Goal: Task Accomplishment & Management: Use online tool/utility

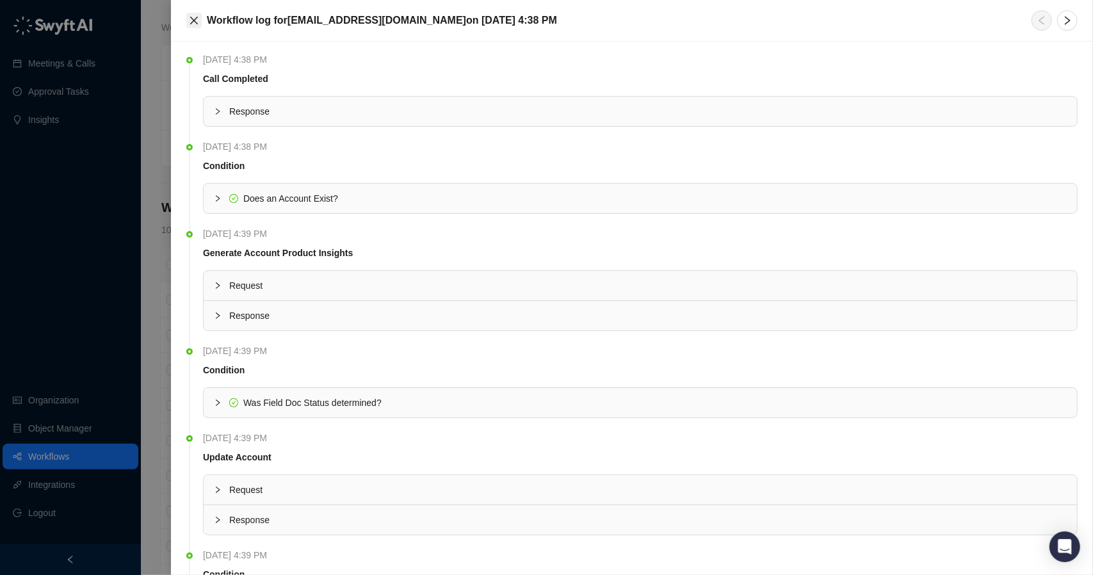
click at [199, 21] on button "Close" at bounding box center [193, 20] width 15 height 15
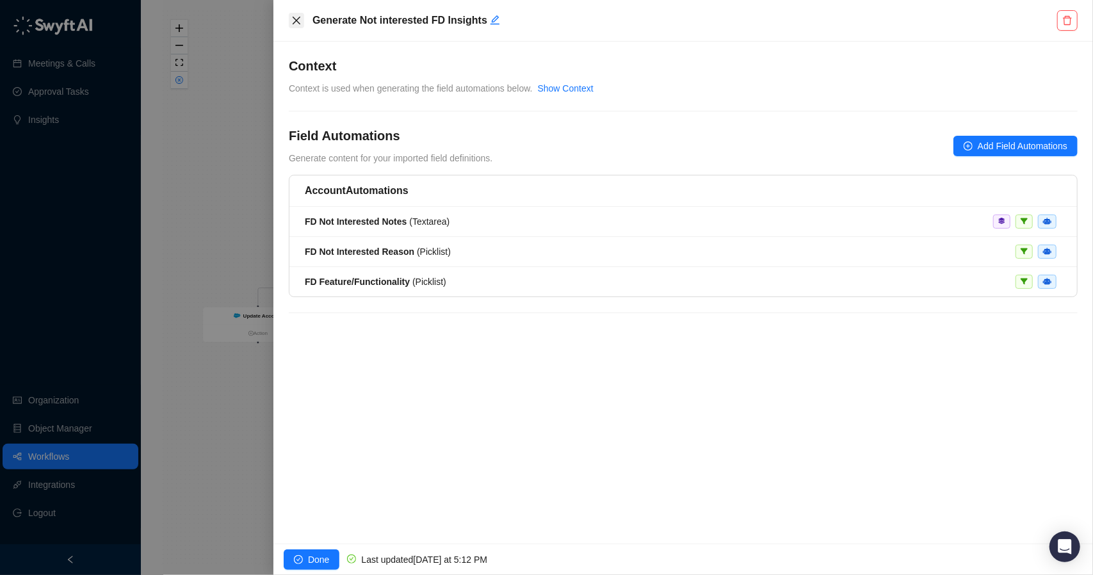
click at [296, 19] on icon "close" at bounding box center [297, 21] width 8 height 8
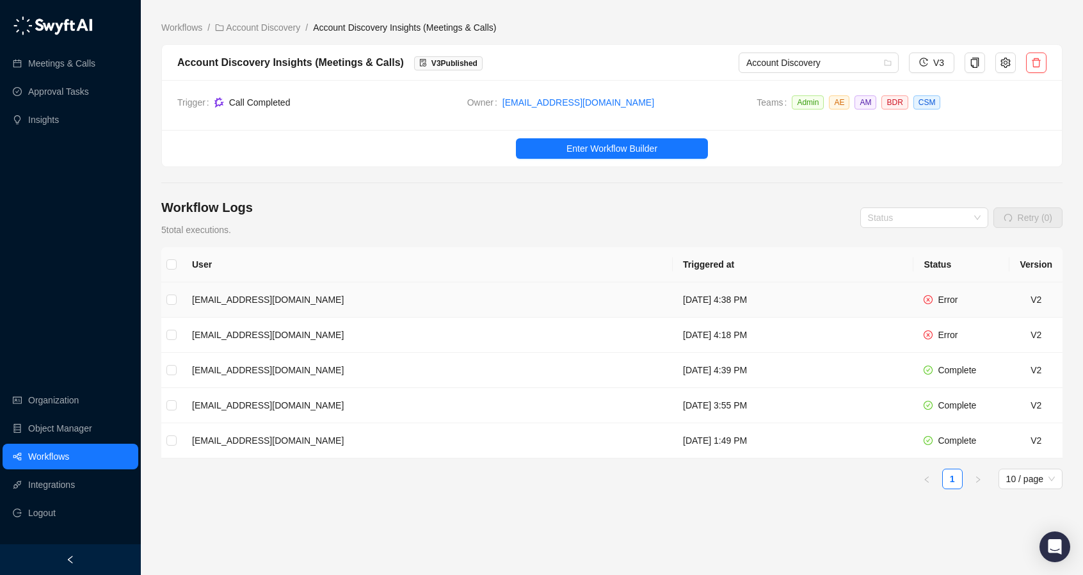
click at [392, 296] on td "[EMAIL_ADDRESS][DOMAIN_NAME]" at bounding box center [427, 299] width 491 height 35
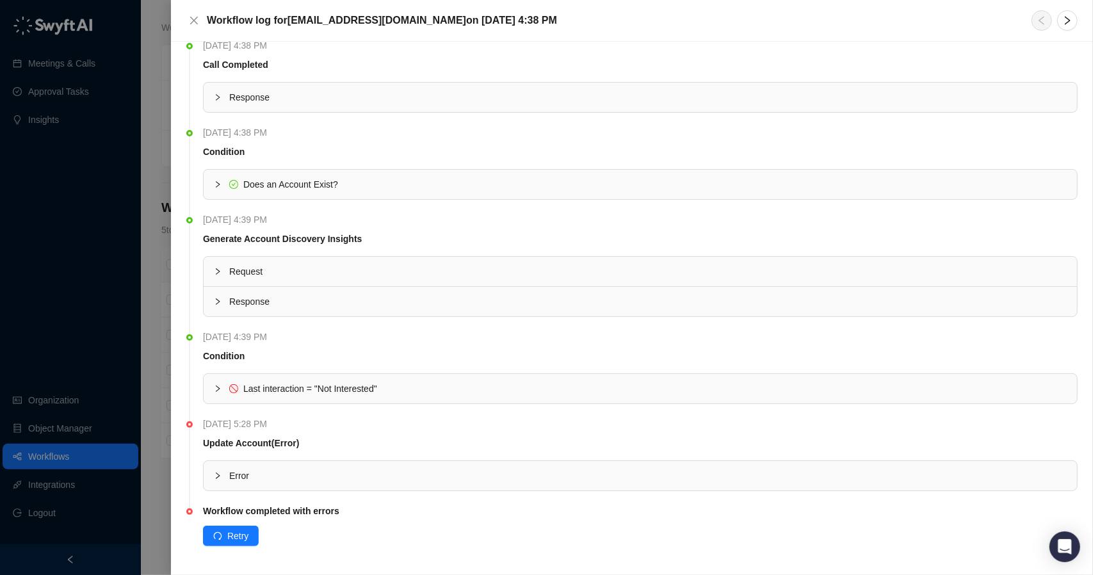
scroll to position [15, 0]
click at [218, 471] on icon "collapsed" at bounding box center [218, 474] width 4 height 6
click at [218, 470] on icon "expanded" at bounding box center [218, 474] width 8 height 8
click at [220, 470] on icon "collapsed" at bounding box center [218, 474] width 8 height 8
click at [220, 470] on icon "expanded" at bounding box center [218, 474] width 8 height 8
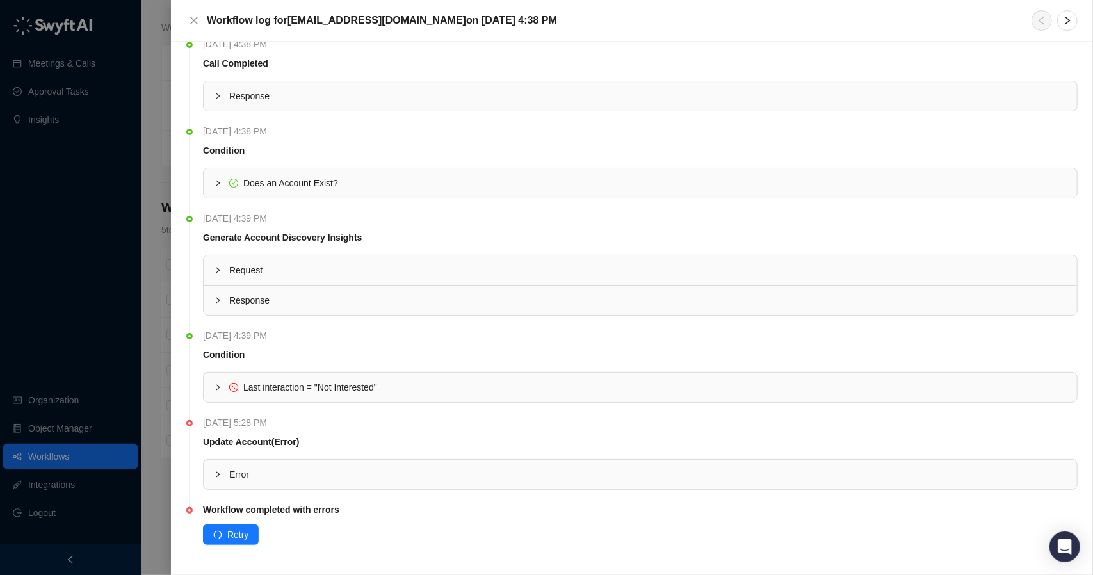
click at [214, 378] on div "Last interaction = "Not Interested"" at bounding box center [640, 387] width 873 height 29
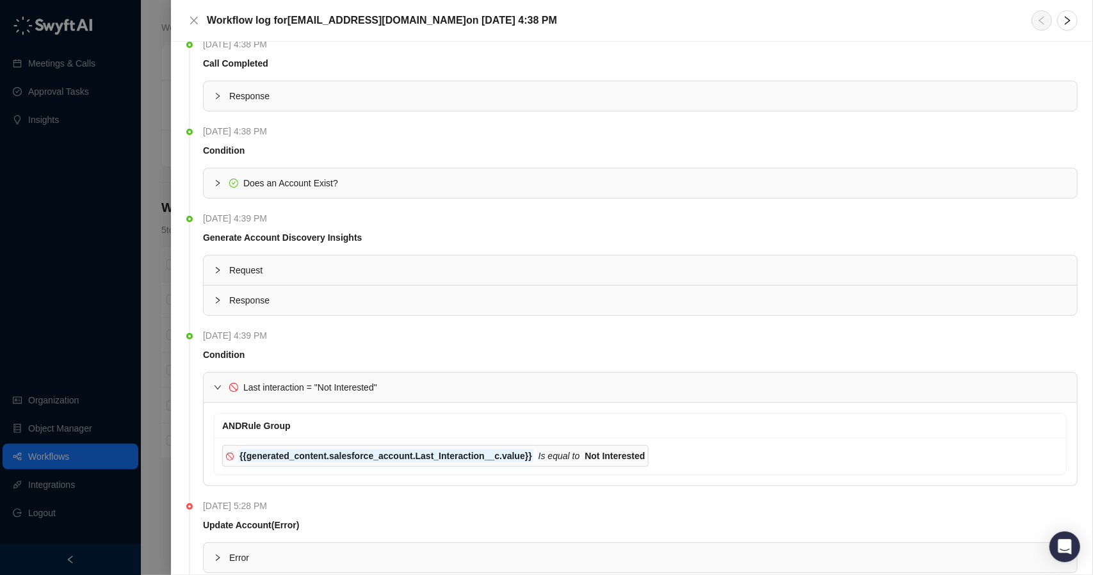
click at [214, 378] on div "Last interaction = "Not Interested"" at bounding box center [640, 387] width 873 height 29
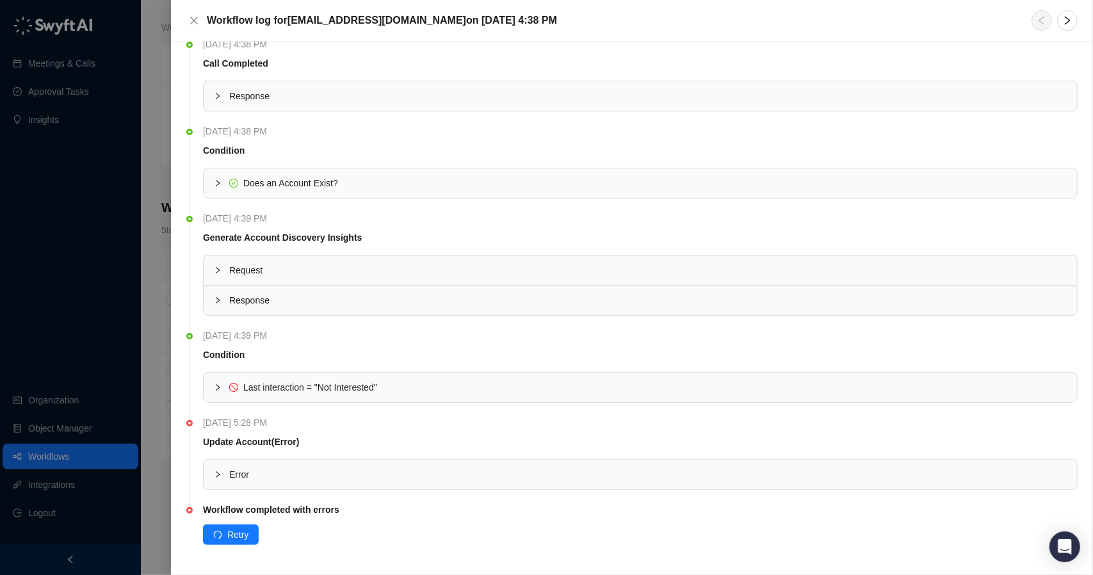
click at [220, 470] on icon "collapsed" at bounding box center [218, 474] width 8 height 8
click at [220, 470] on icon "expanded" at bounding box center [218, 474] width 8 height 8
click at [157, 451] on div at bounding box center [546, 287] width 1093 height 575
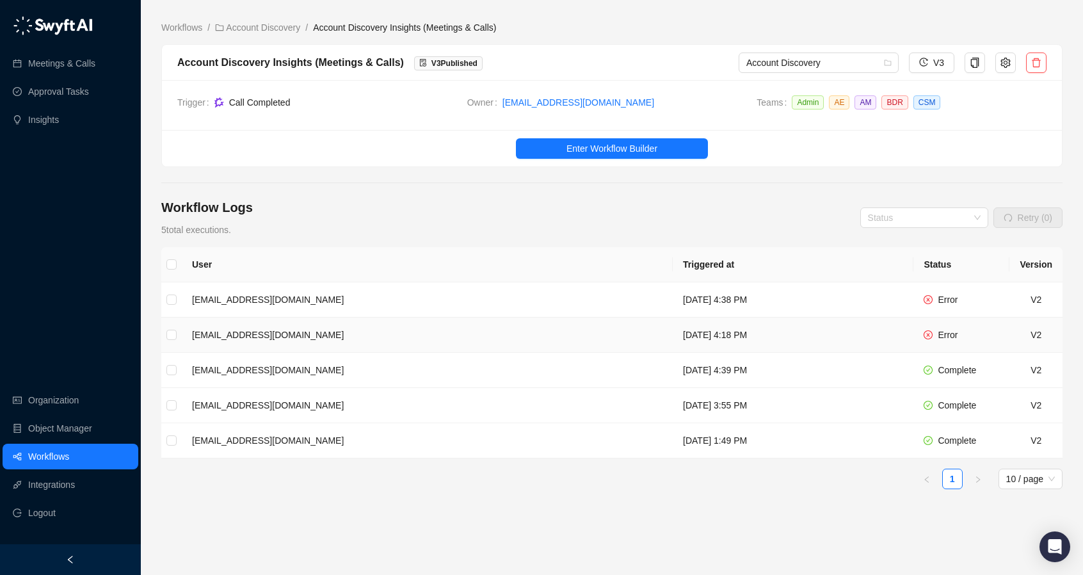
click at [847, 335] on td "[DATE] 4:18 PM" at bounding box center [793, 334] width 241 height 35
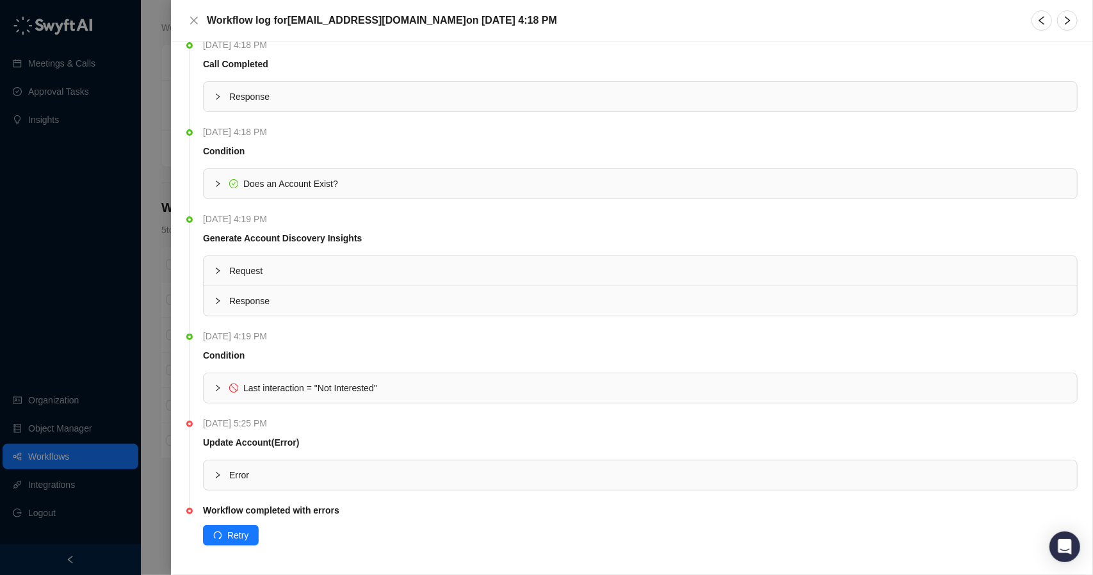
scroll to position [15, 0]
click at [143, 438] on div at bounding box center [546, 287] width 1093 height 575
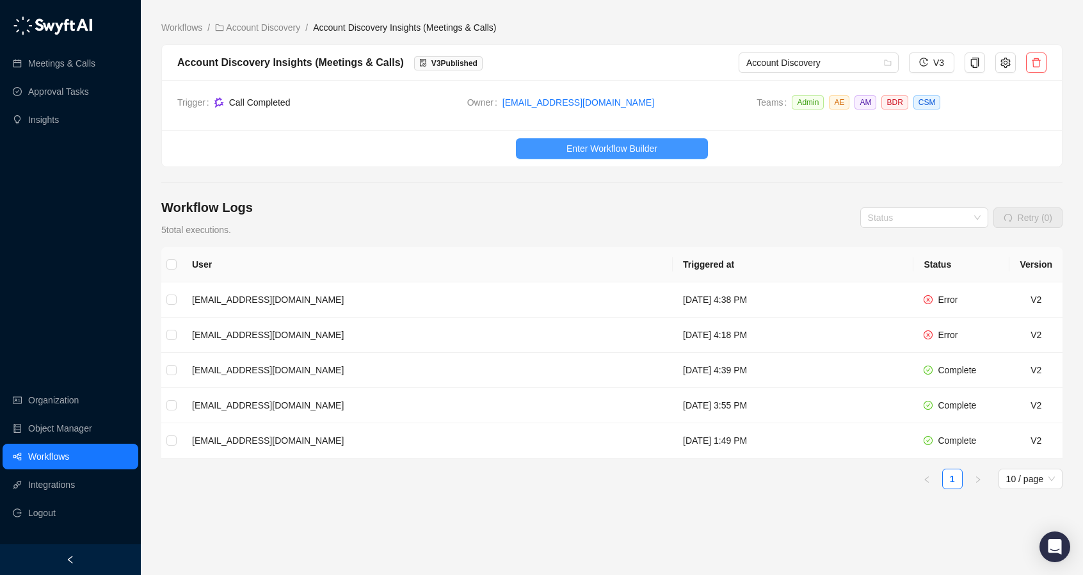
click at [608, 147] on span "Enter Workflow Builder" at bounding box center [611, 148] width 91 height 14
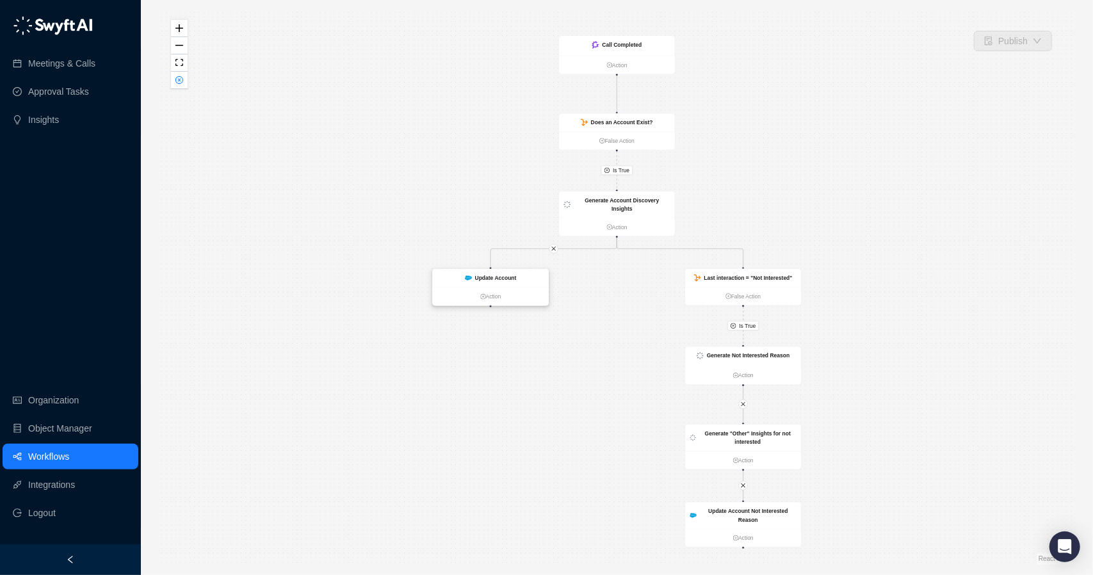
click at [499, 286] on div "Update Account" at bounding box center [491, 278] width 116 height 19
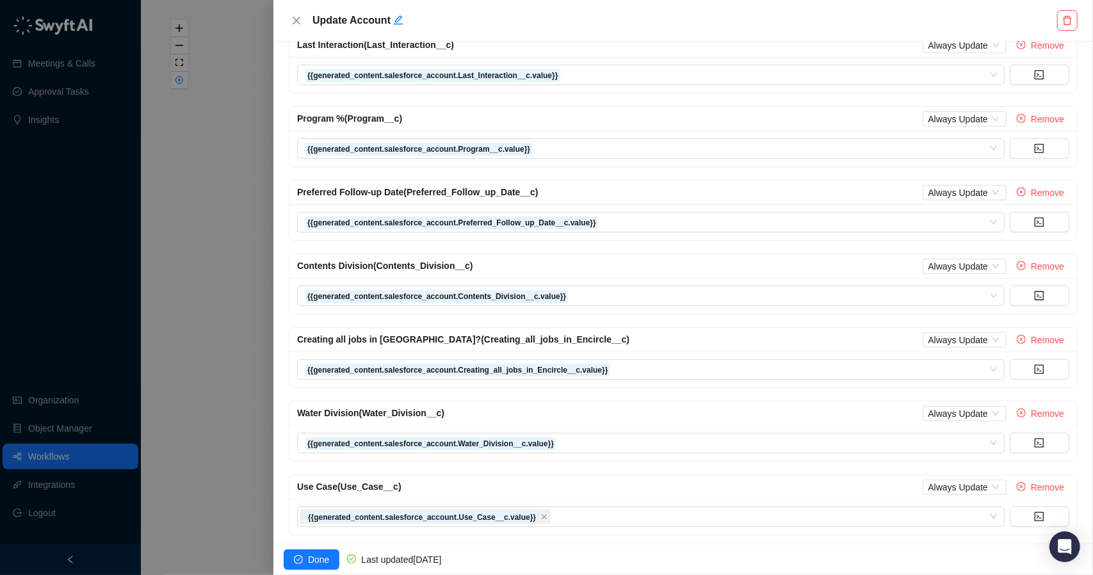
scroll to position [589, 0]
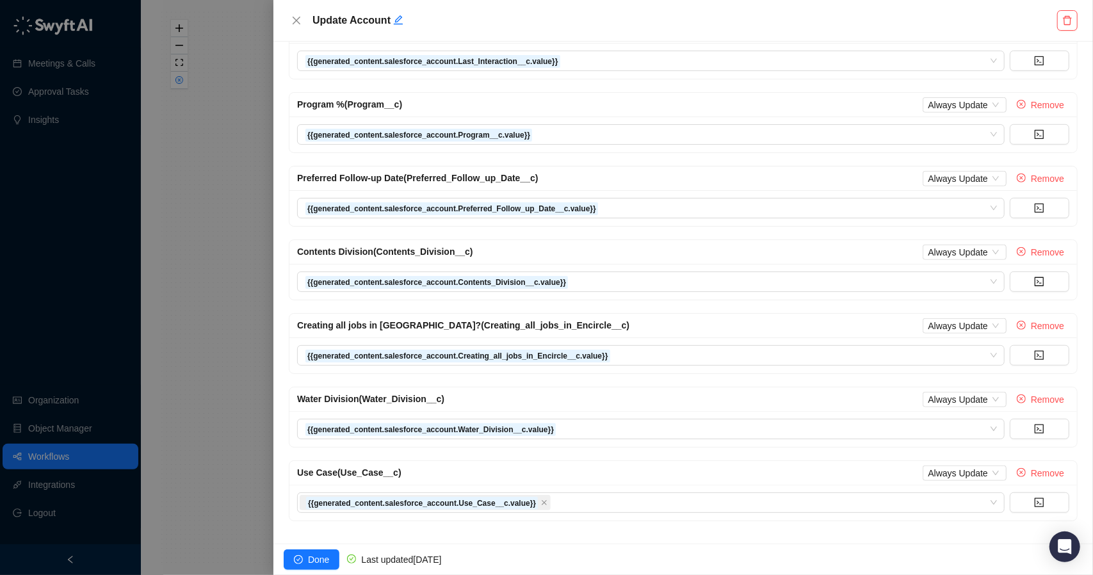
click at [241, 339] on div at bounding box center [546, 287] width 1093 height 575
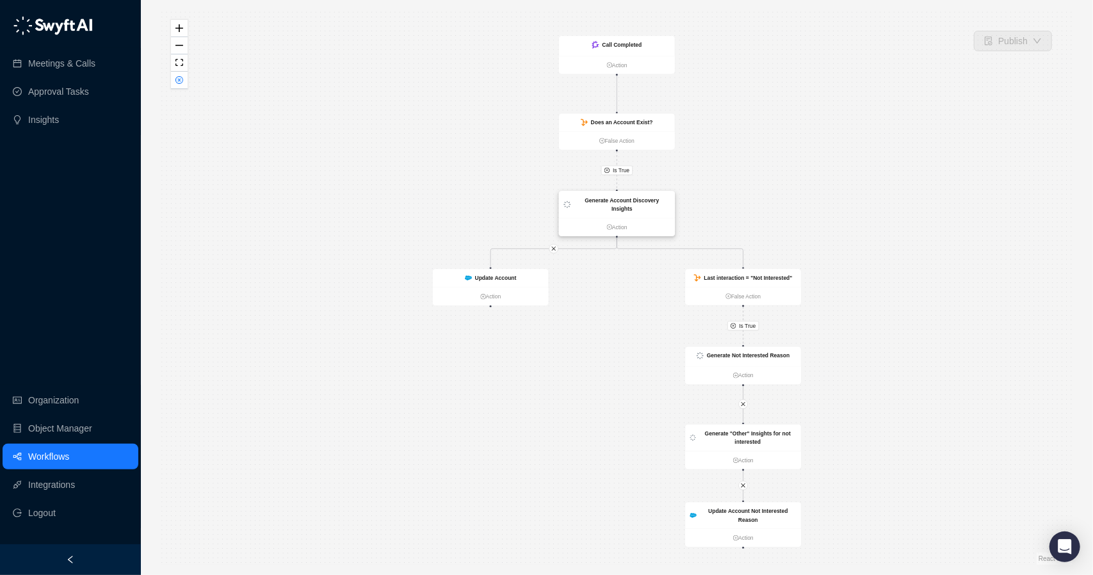
click at [620, 204] on div "Generate Account Discovery Insights" at bounding box center [622, 204] width 97 height 17
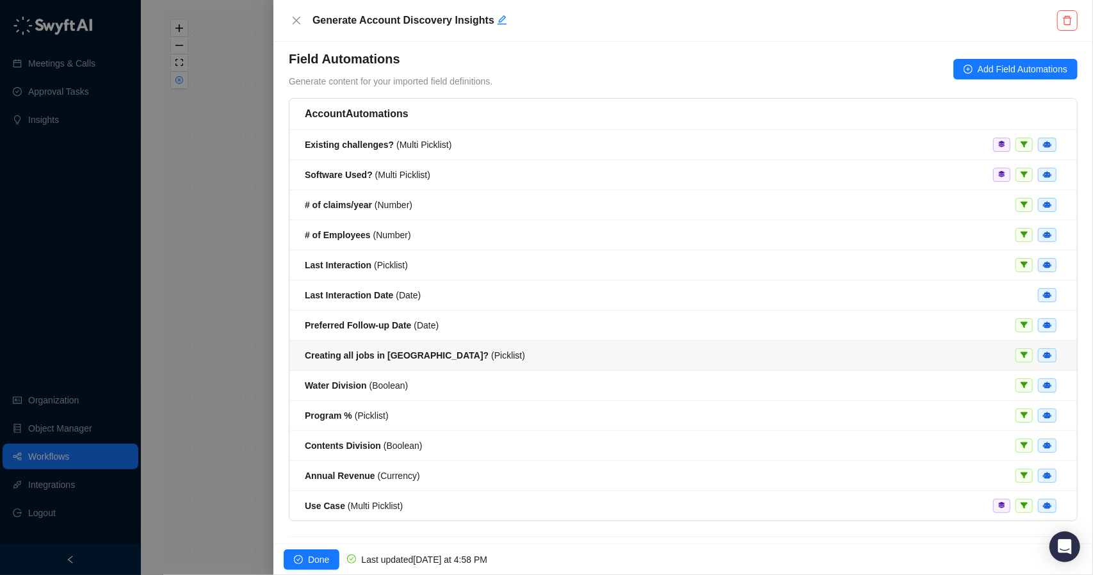
scroll to position [97, 0]
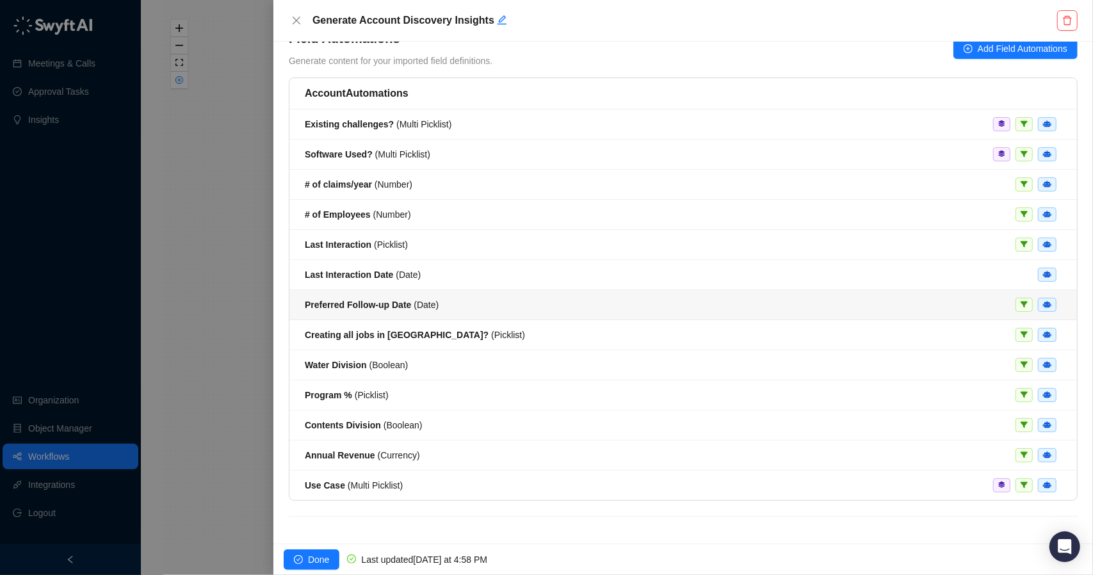
click at [462, 306] on div "Preferred Follow-up Date ( Date )" at bounding box center [683, 305] width 757 height 14
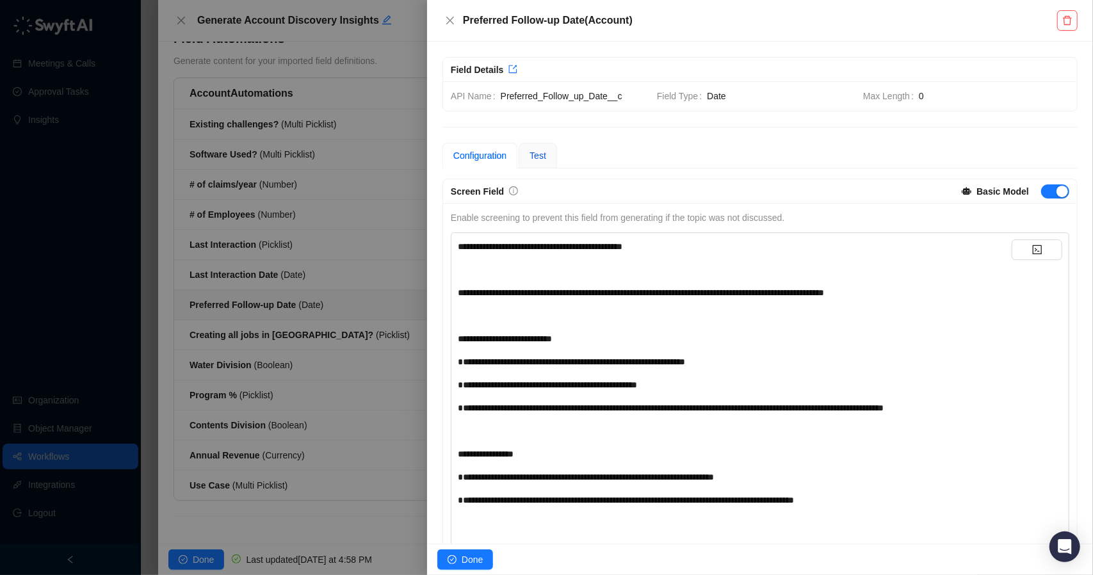
click at [542, 159] on span "Test" at bounding box center [537, 155] width 17 height 10
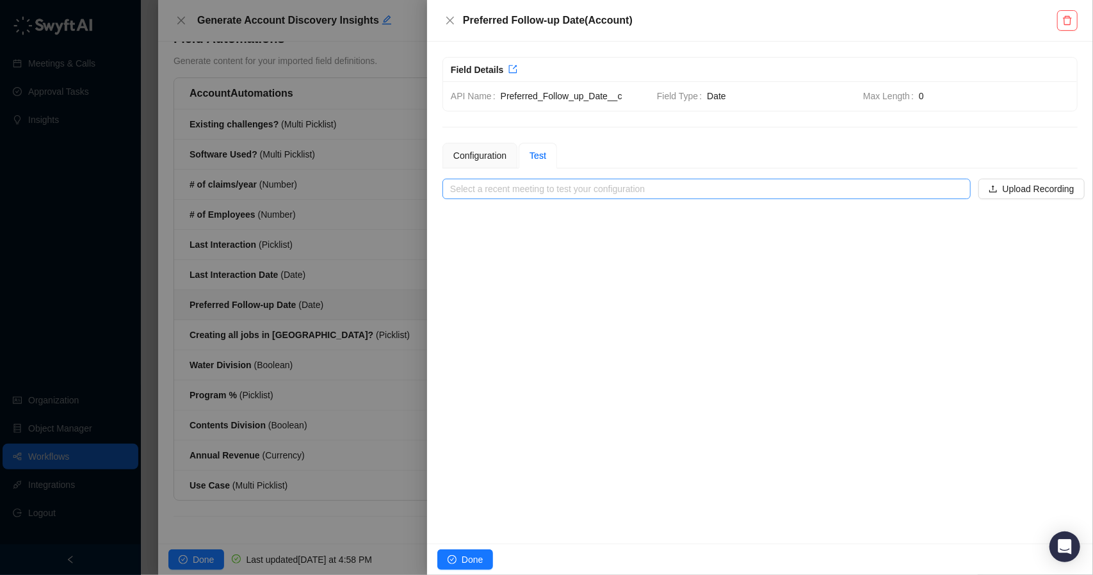
click at [586, 191] on input "search" at bounding box center [702, 188] width 505 height 19
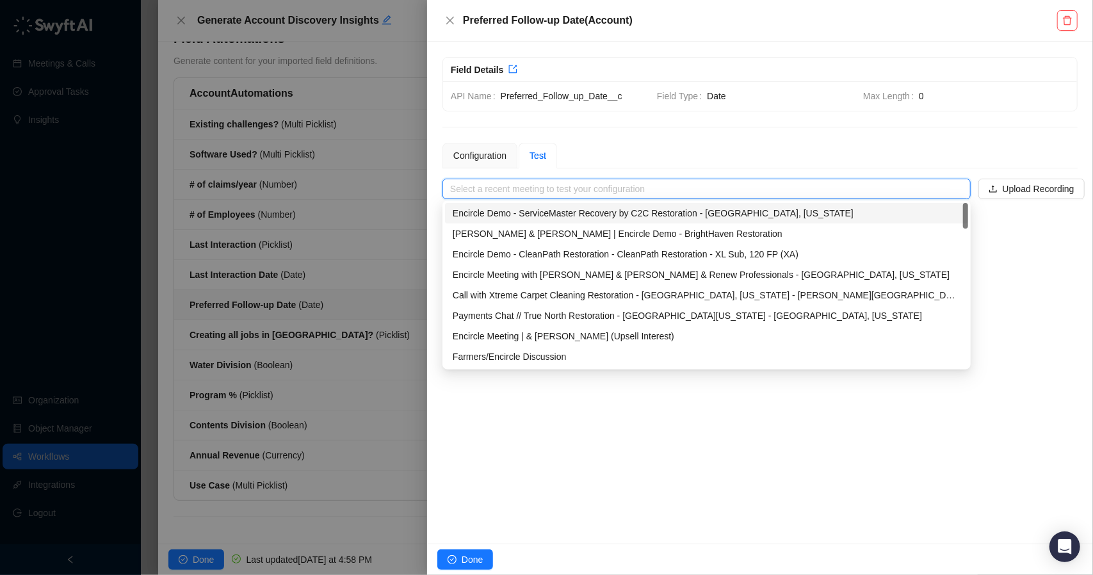
click at [566, 218] on div "Encircle Demo - ServiceMaster Recovery by C2C Restoration - San Diego, Californ…" at bounding box center [707, 213] width 508 height 14
type input "**********"
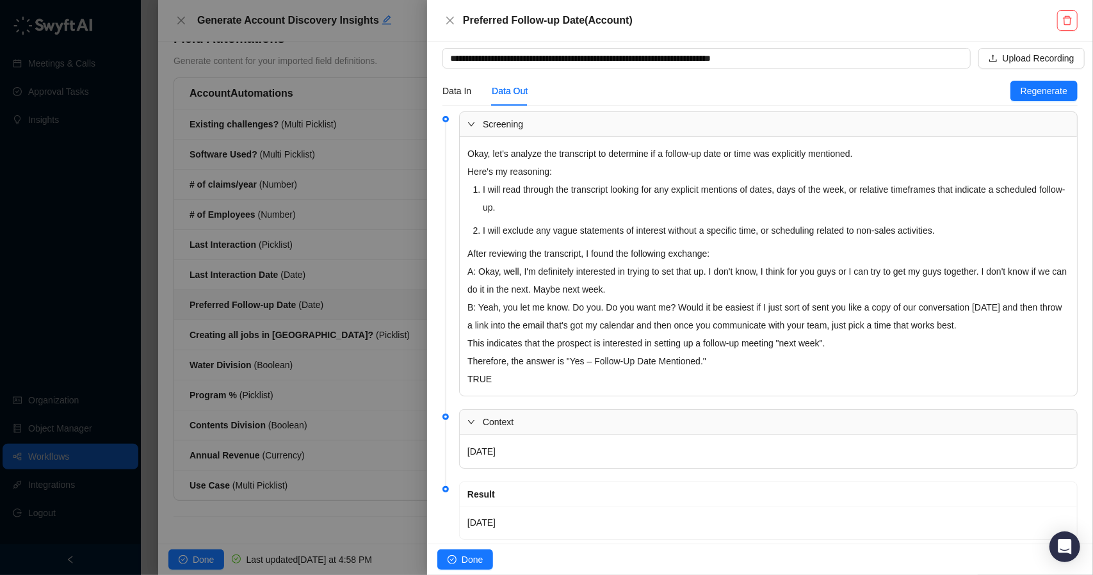
scroll to position [156, 0]
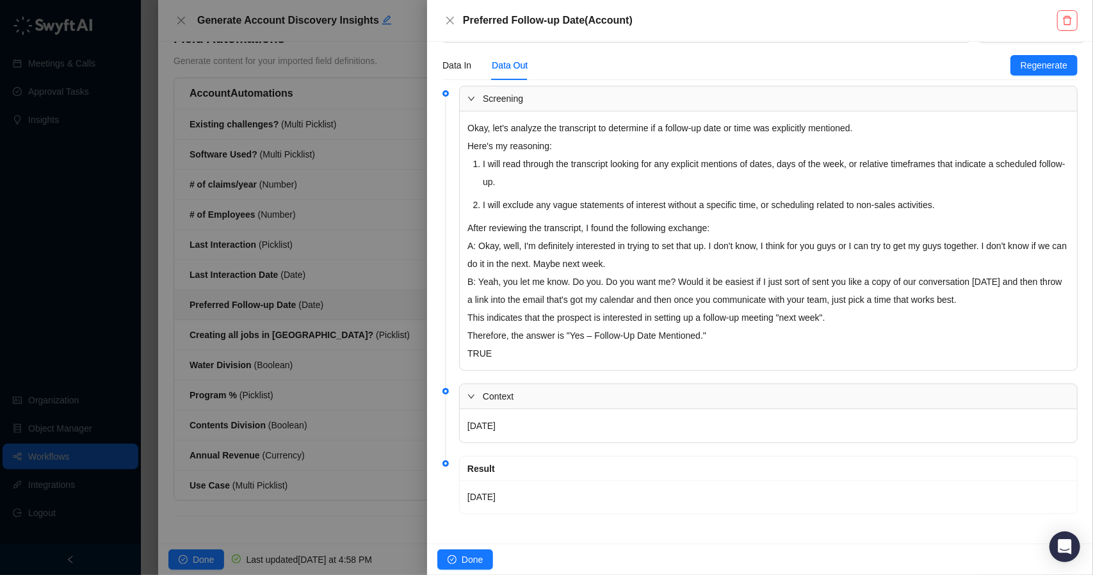
click at [347, 249] on div at bounding box center [546, 287] width 1093 height 575
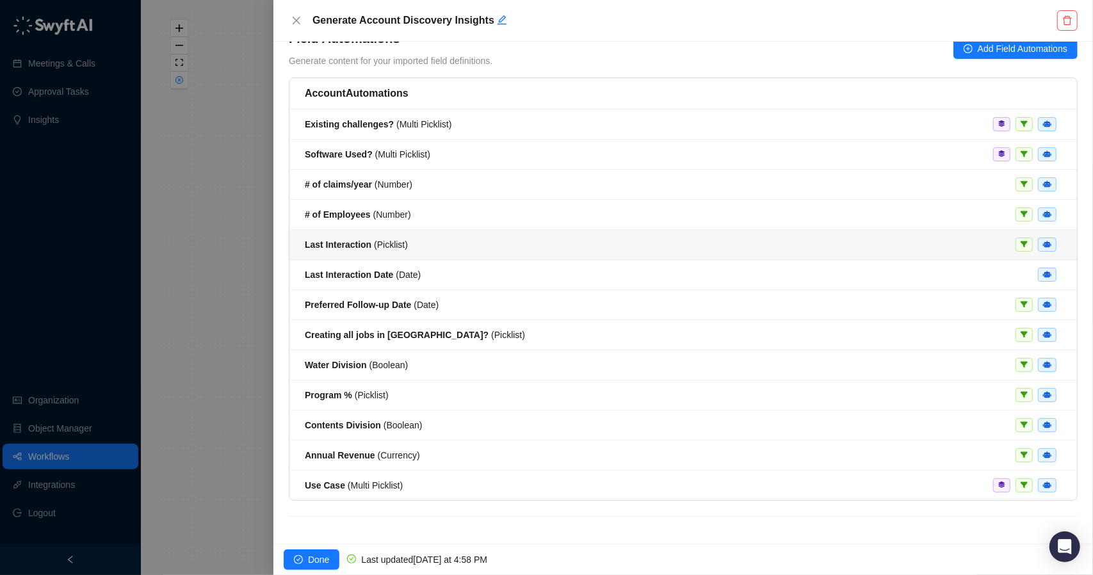
click at [373, 248] on span "Last Interaction ( Picklist )" at bounding box center [356, 244] width 103 height 10
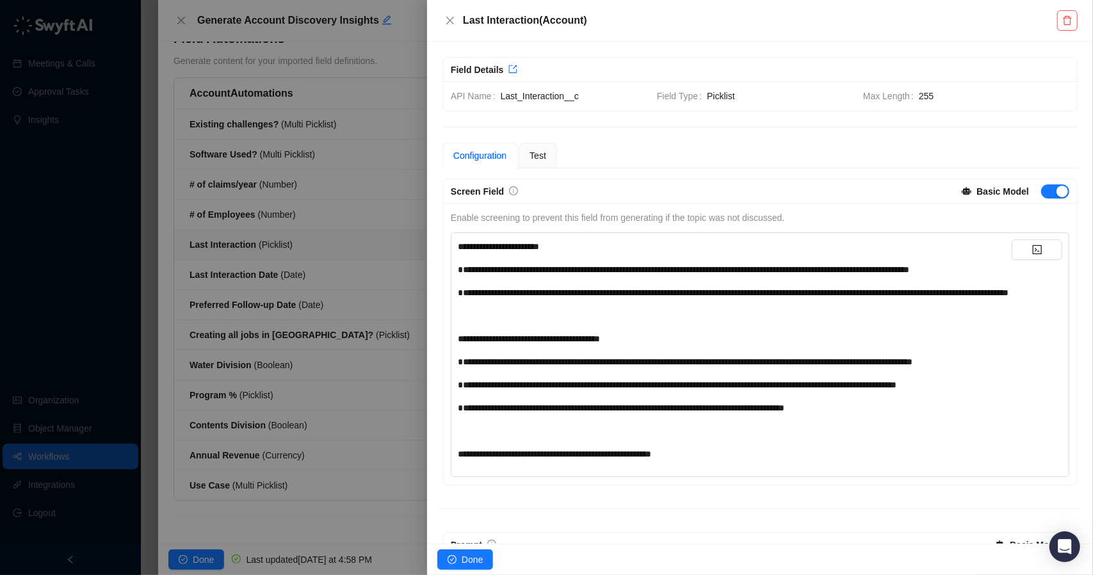
click at [287, 267] on div at bounding box center [546, 287] width 1093 height 575
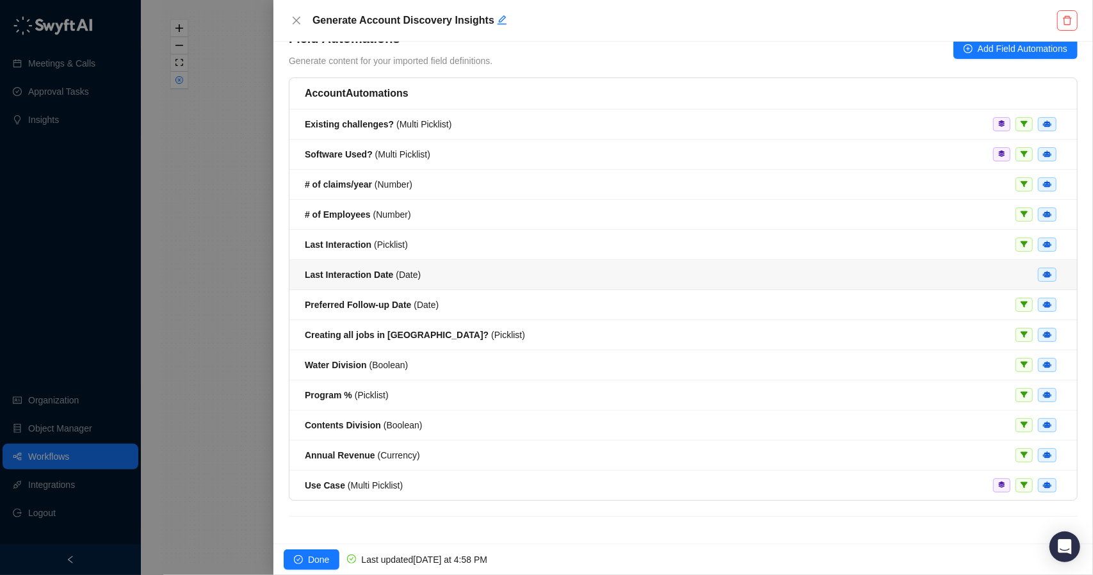
click at [378, 269] on strong "Last Interaction Date" at bounding box center [349, 274] width 88 height 10
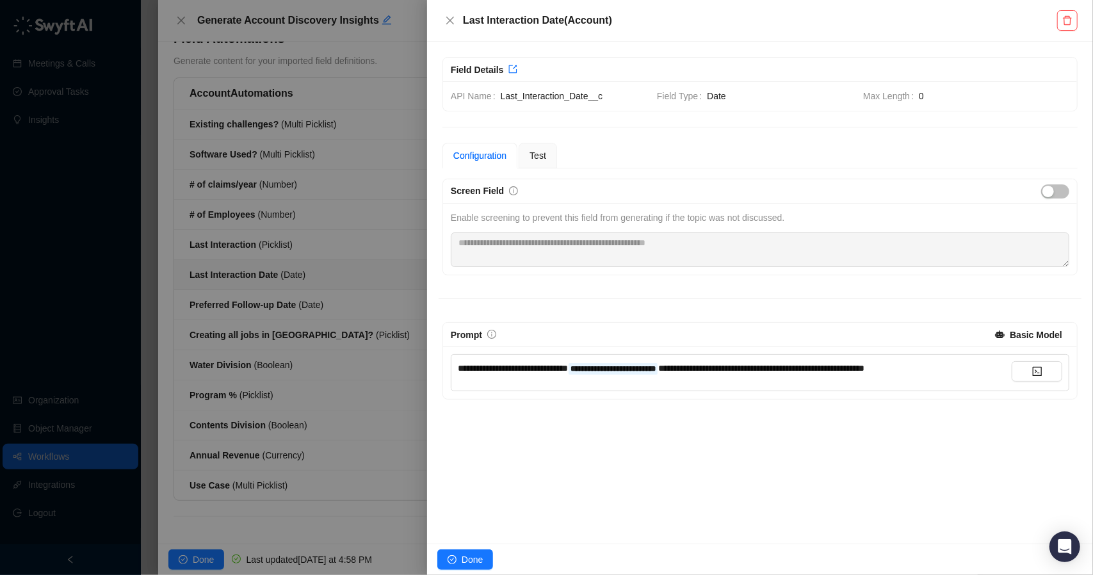
click at [530, 168] on div "**********" at bounding box center [759, 271] width 635 height 257
click at [535, 153] on span "Test" at bounding box center [537, 155] width 17 height 10
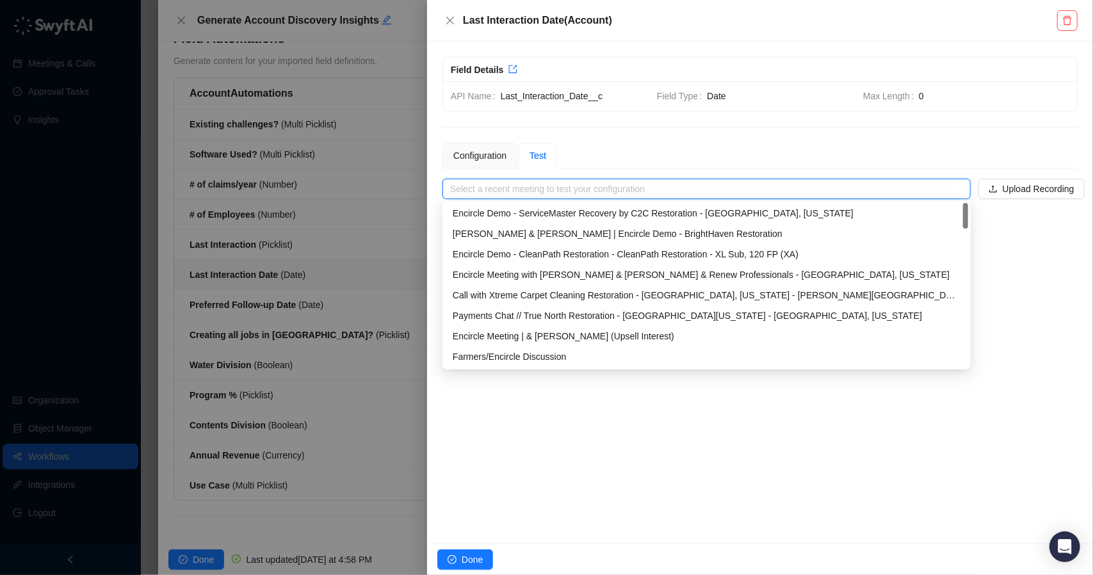
click at [544, 186] on input "search" at bounding box center [702, 188] width 505 height 19
click at [529, 208] on div "Encircle Demo - ServiceMaster Recovery by C2C Restoration - San Diego, Californ…" at bounding box center [707, 213] width 508 height 14
type input "**********"
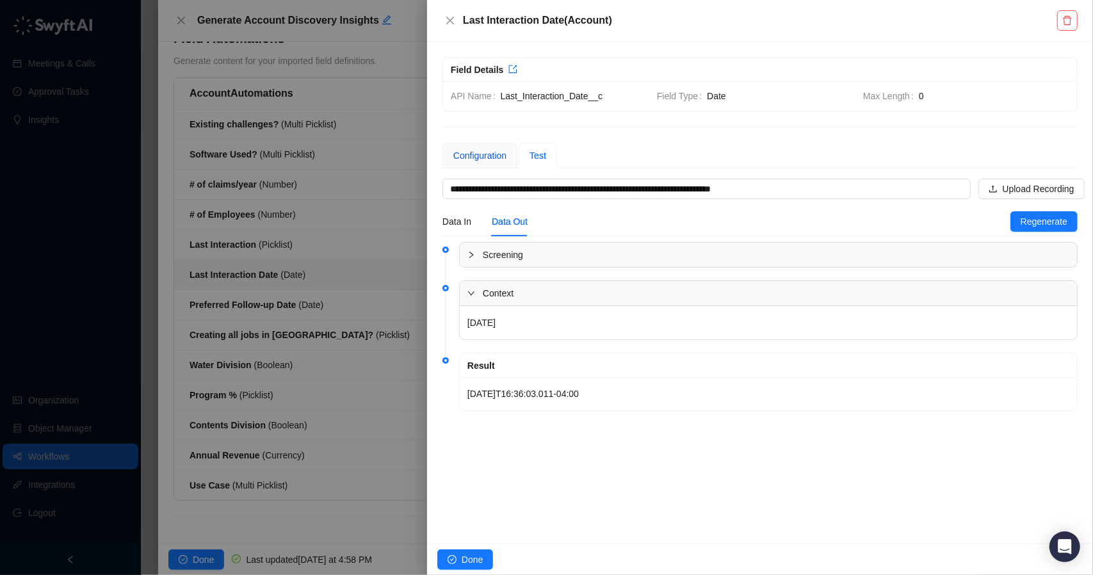
click at [479, 161] on div "Configuration" at bounding box center [479, 156] width 53 height 14
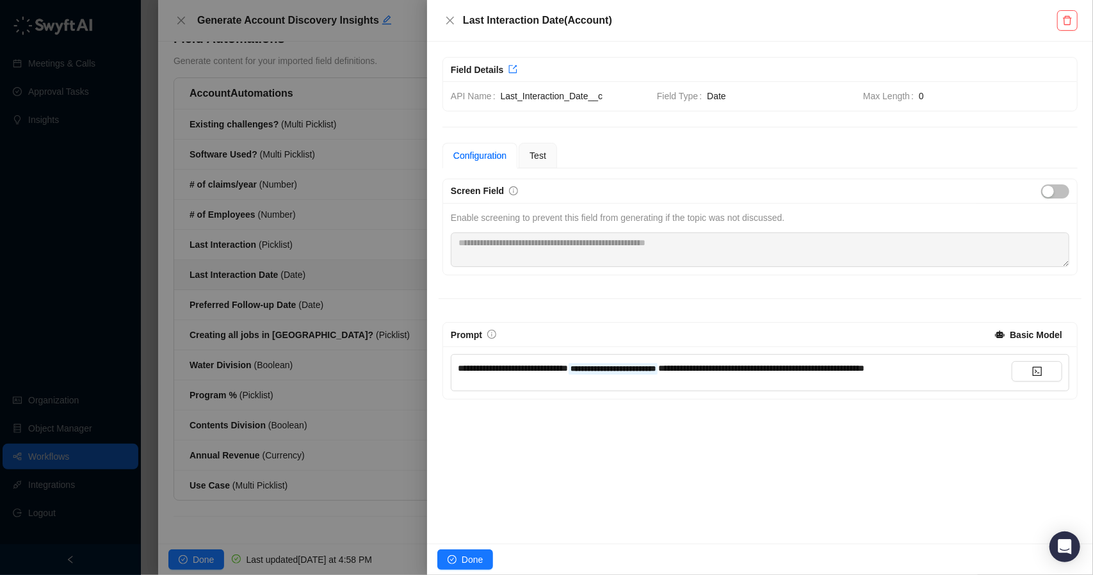
click at [955, 369] on div "**********" at bounding box center [735, 368] width 554 height 14
click at [460, 555] on button "Done" at bounding box center [465, 559] width 56 height 20
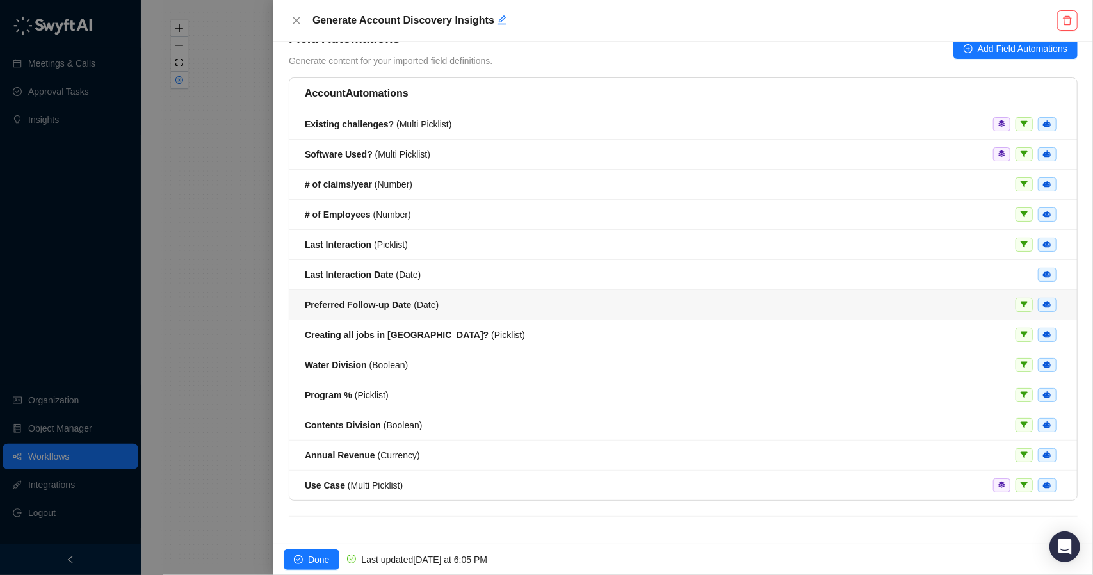
click at [419, 300] on span "Preferred Follow-up Date ( Date )" at bounding box center [372, 305] width 134 height 10
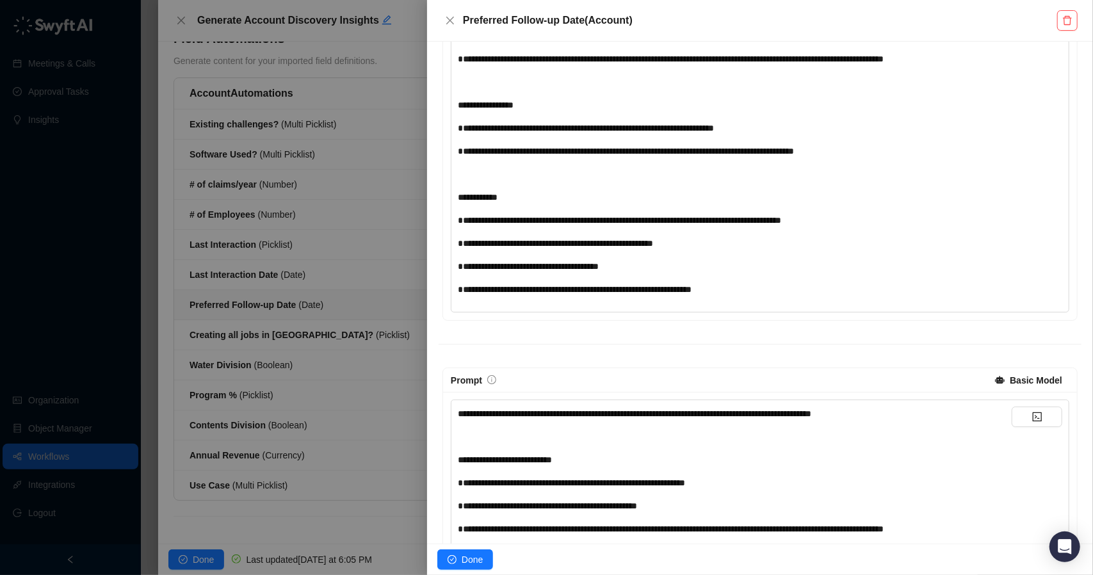
scroll to position [401, 0]
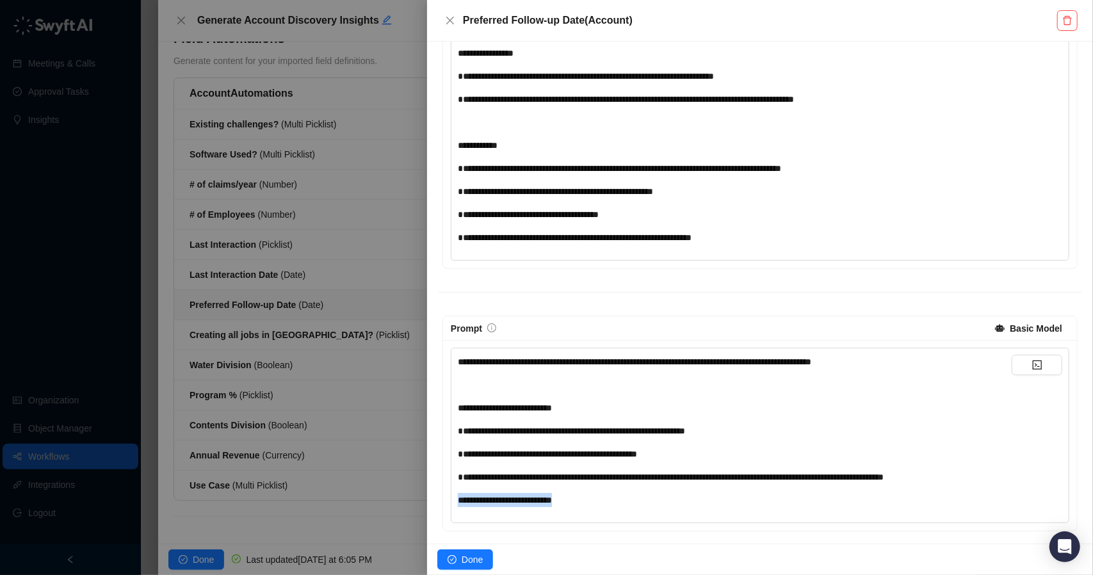
drag, startPoint x: 458, startPoint y: 495, endPoint x: 602, endPoint y: 490, distance: 144.1
click at [602, 493] on div "**********" at bounding box center [735, 500] width 554 height 14
copy span "**********"
click at [348, 342] on div at bounding box center [546, 287] width 1093 height 575
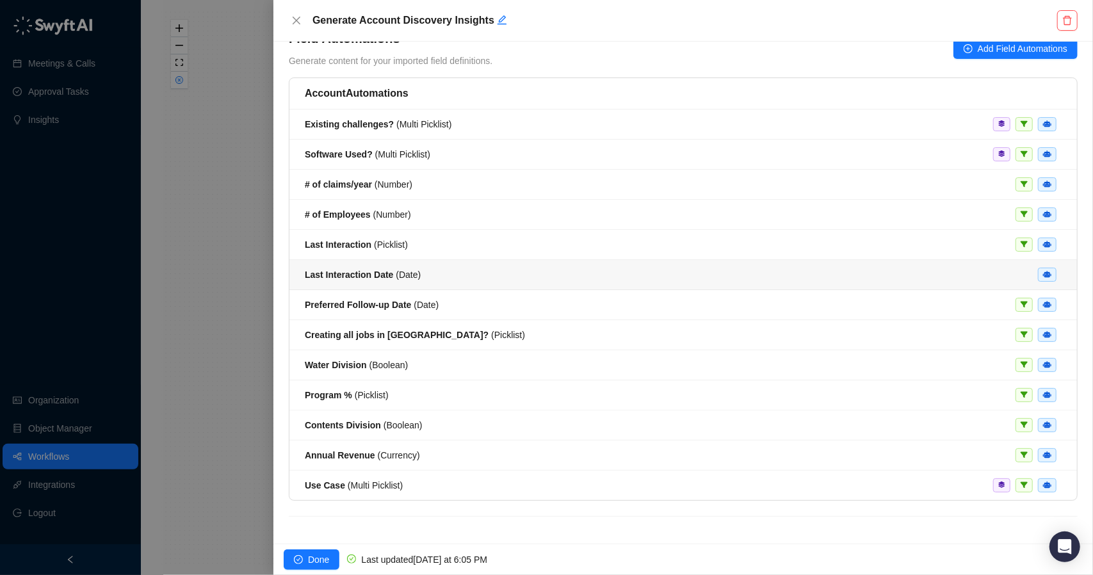
click at [414, 269] on span "Last Interaction Date ( Date )" at bounding box center [363, 274] width 116 height 10
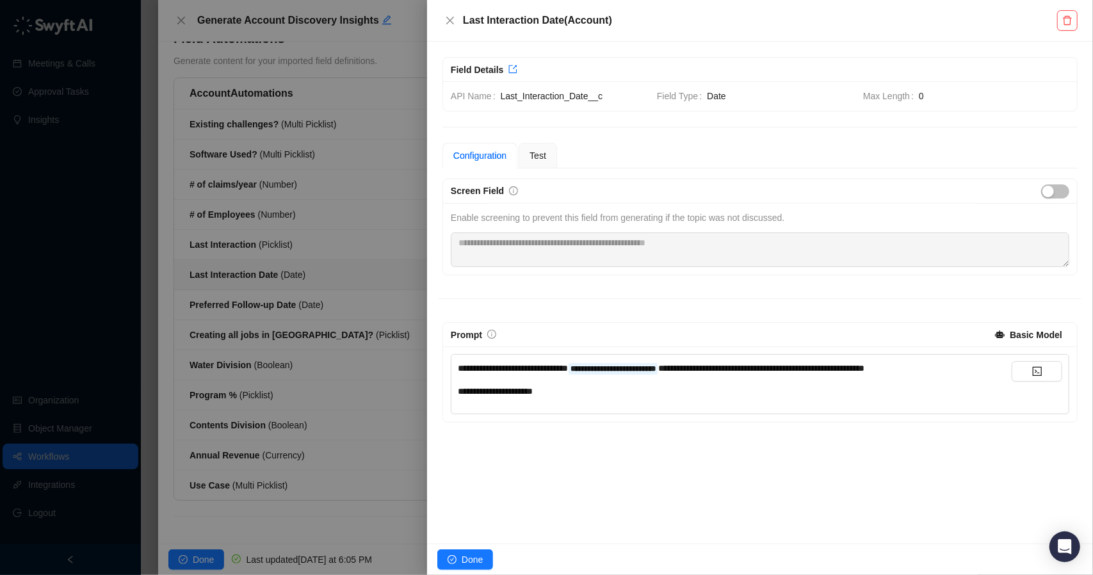
click at [570, 385] on div "**********" at bounding box center [735, 391] width 554 height 14
drag, startPoint x: 537, startPoint y: 387, endPoint x: 438, endPoint y: 386, distance: 99.2
click at [438, 386] on div "**********" at bounding box center [760, 293] width 666 height 502
click at [467, 553] on span "Done" at bounding box center [472, 559] width 21 height 14
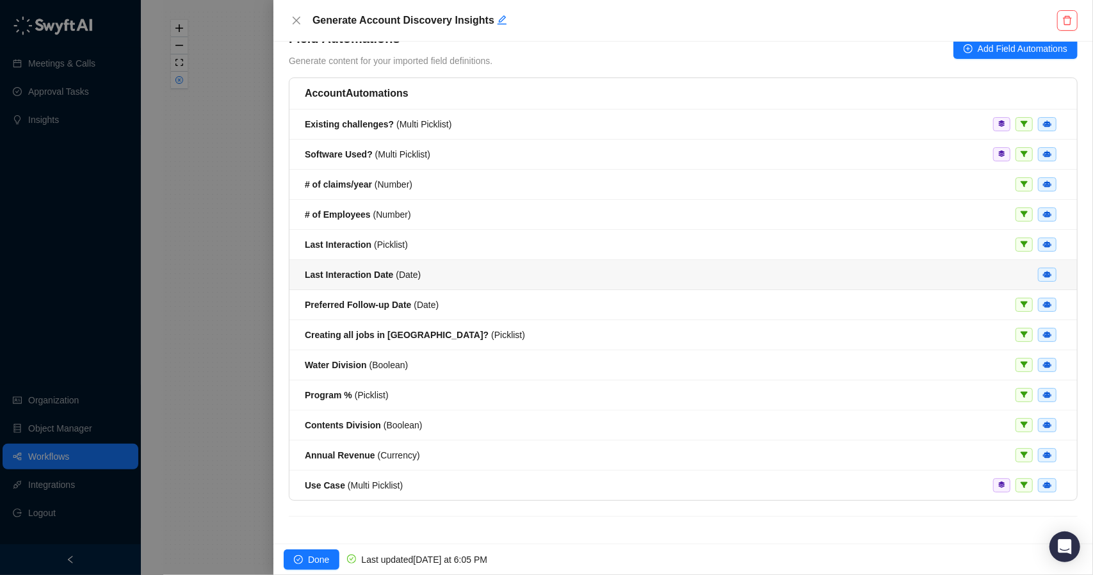
click at [443, 272] on div "Last Interaction Date ( Date )" at bounding box center [683, 275] width 757 height 14
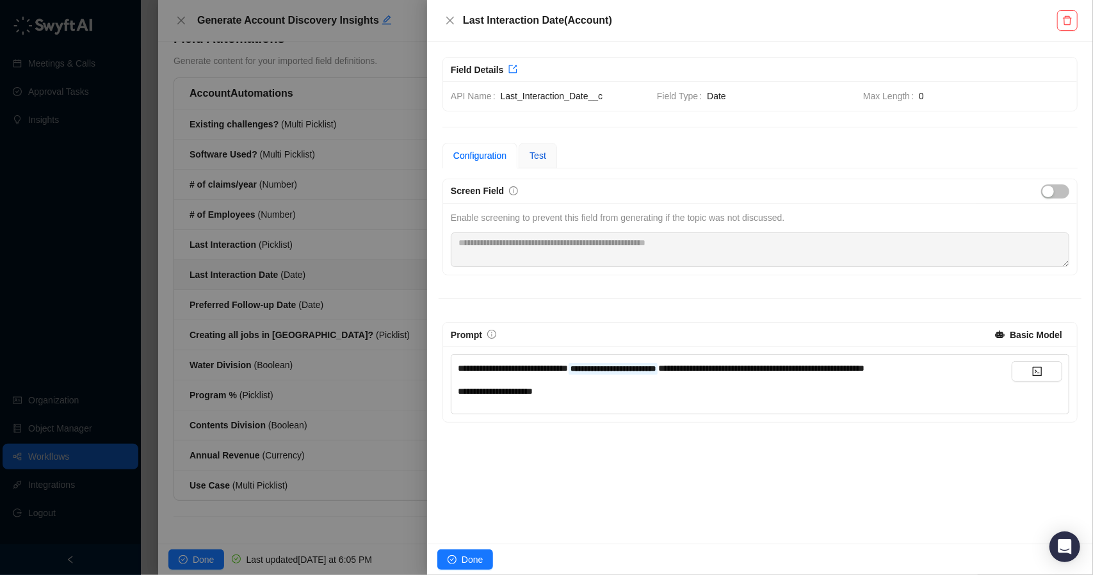
click at [543, 159] on span "Test" at bounding box center [537, 155] width 17 height 10
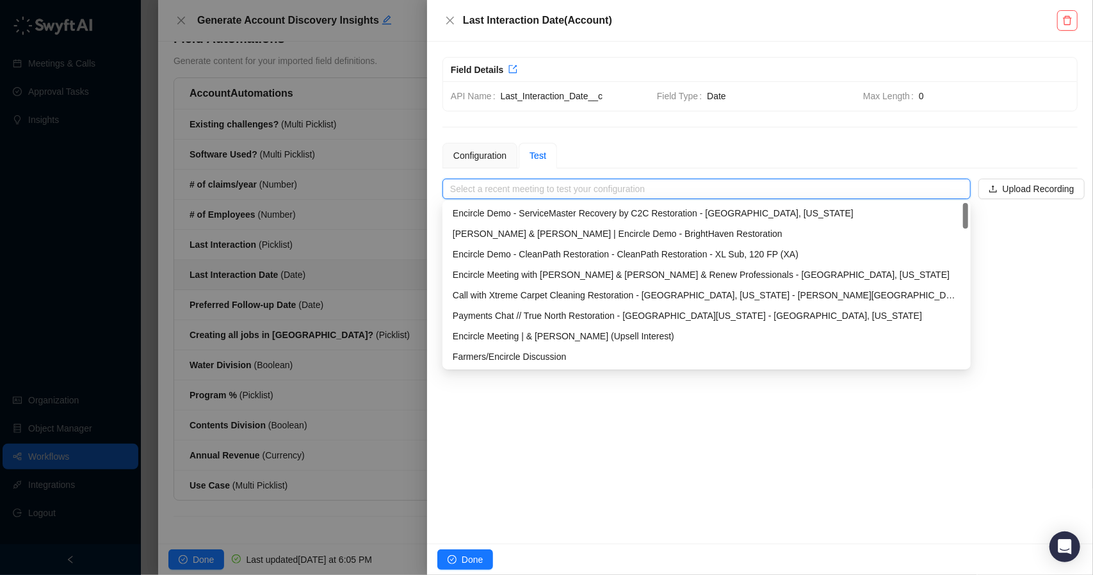
click at [691, 195] on input "search" at bounding box center [702, 188] width 505 height 19
click at [645, 212] on div "Encircle Demo - ServiceMaster Recovery by C2C Restoration - San Diego, Californ…" at bounding box center [707, 213] width 508 height 14
type input "**********"
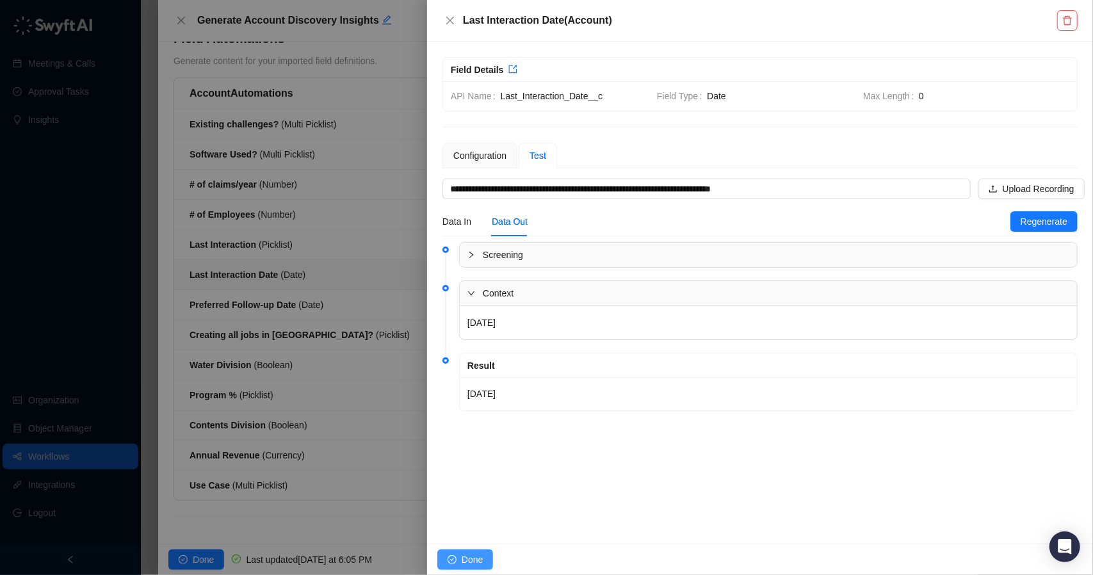
click at [485, 556] on button "Done" at bounding box center [465, 559] width 56 height 20
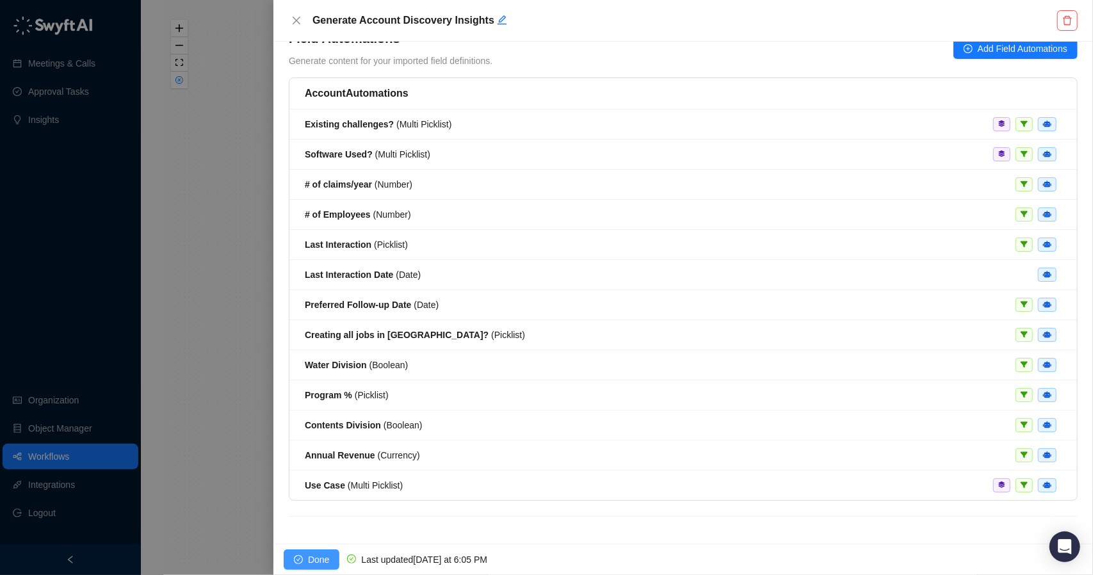
click at [320, 557] on span "Done" at bounding box center [318, 559] width 21 height 14
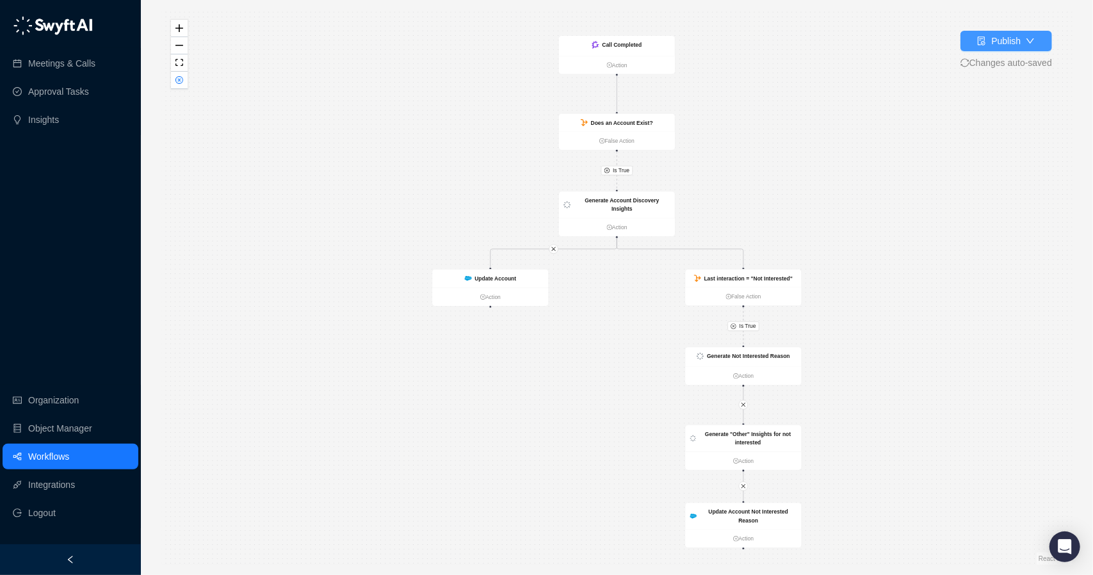
click at [1003, 46] on div "Publish" at bounding box center [1005, 41] width 29 height 14
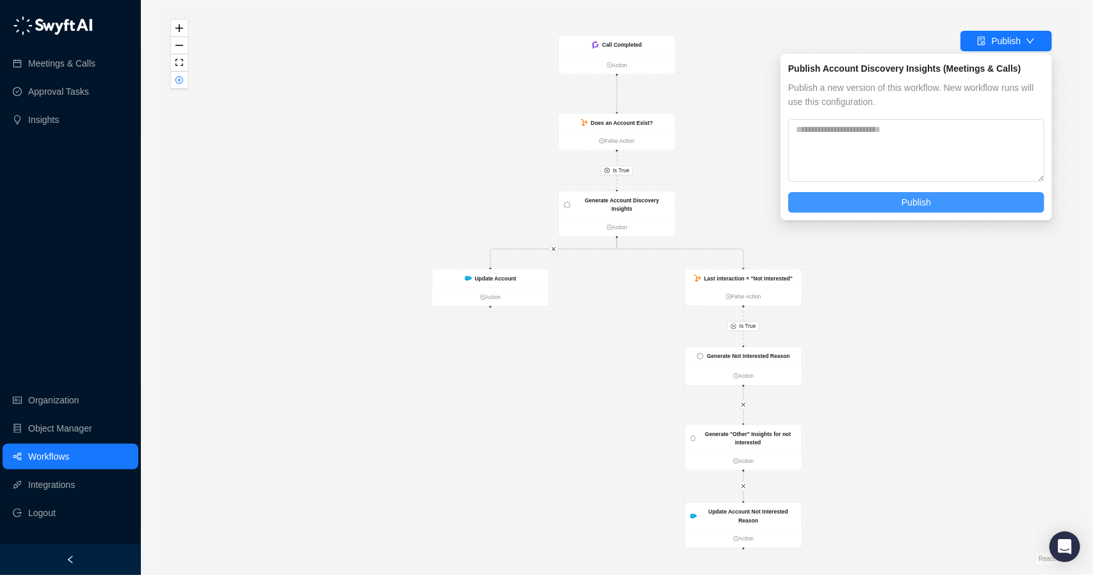
click at [914, 208] on span "Publish" at bounding box center [915, 202] width 29 height 14
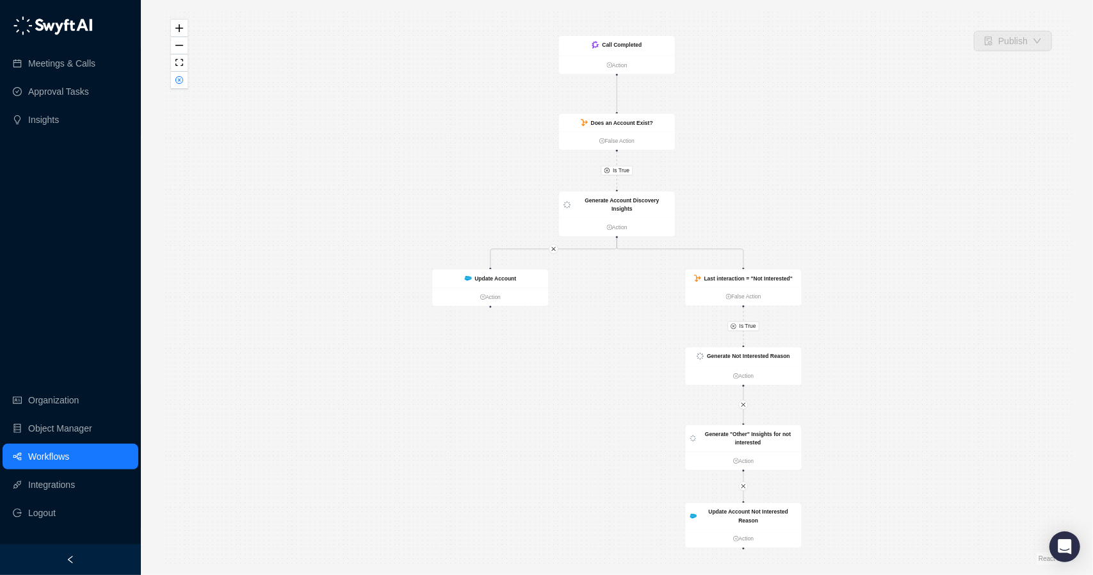
click at [66, 454] on link "Workflows" at bounding box center [48, 457] width 41 height 26
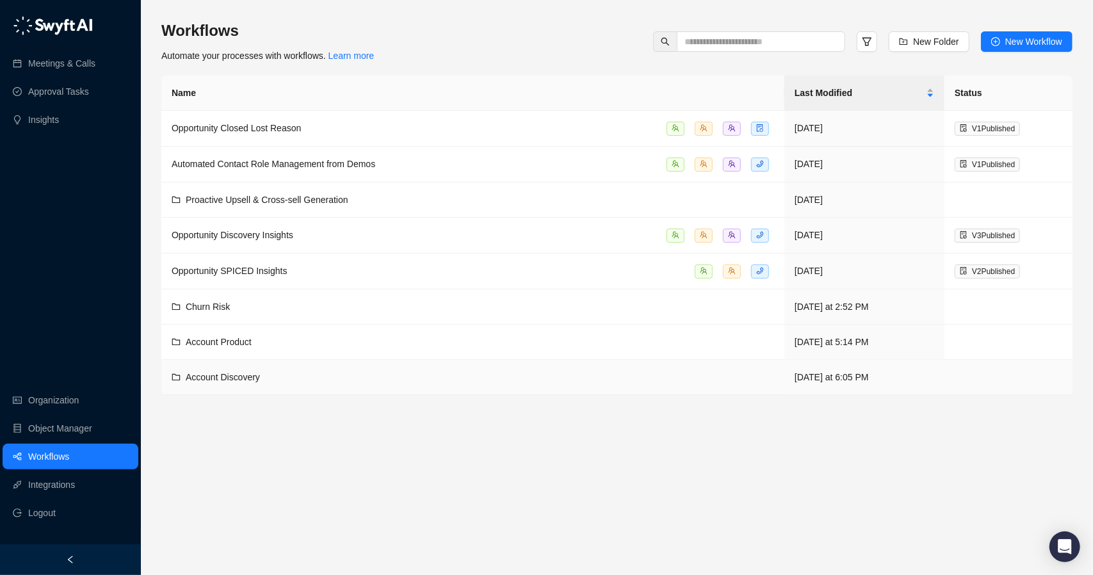
click at [259, 372] on span "Account Discovery" at bounding box center [223, 377] width 74 height 10
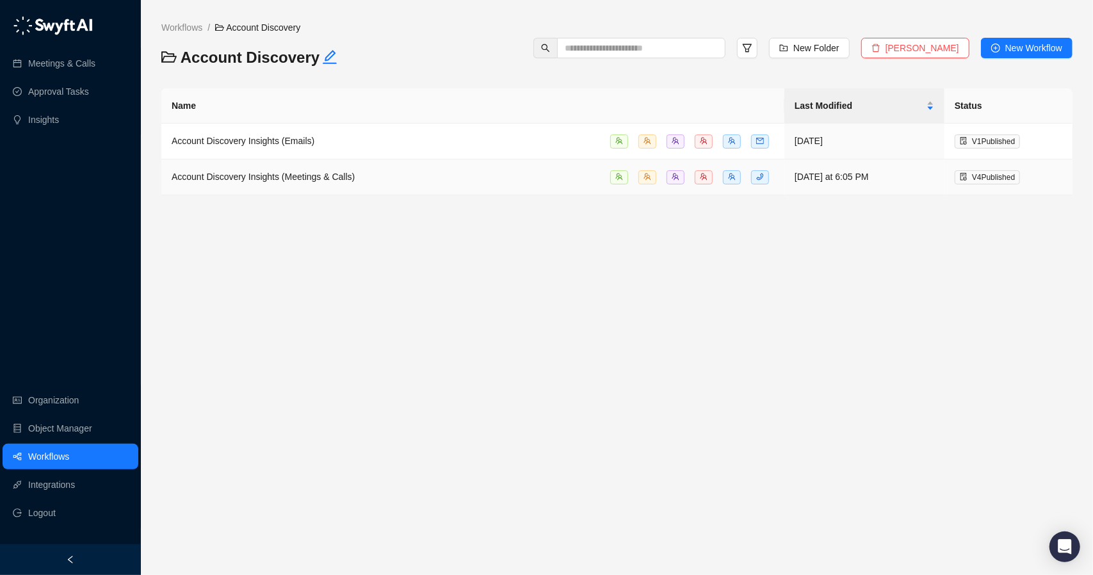
click at [344, 179] on span "Account Discovery Insights (Meetings & Calls)" at bounding box center [263, 177] width 183 height 10
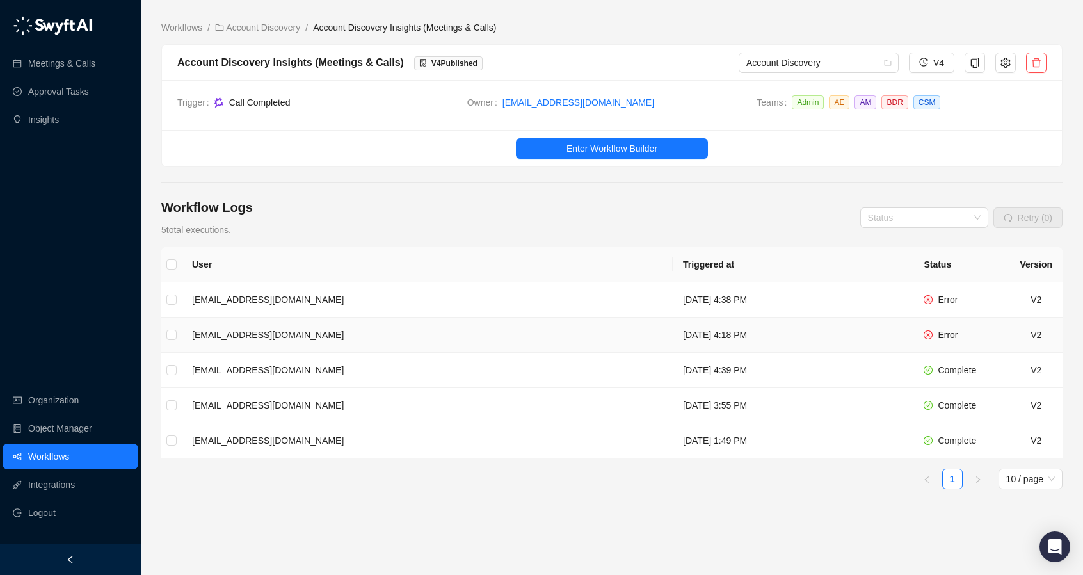
click at [744, 328] on td "[DATE] 4:18 PM" at bounding box center [793, 334] width 241 height 35
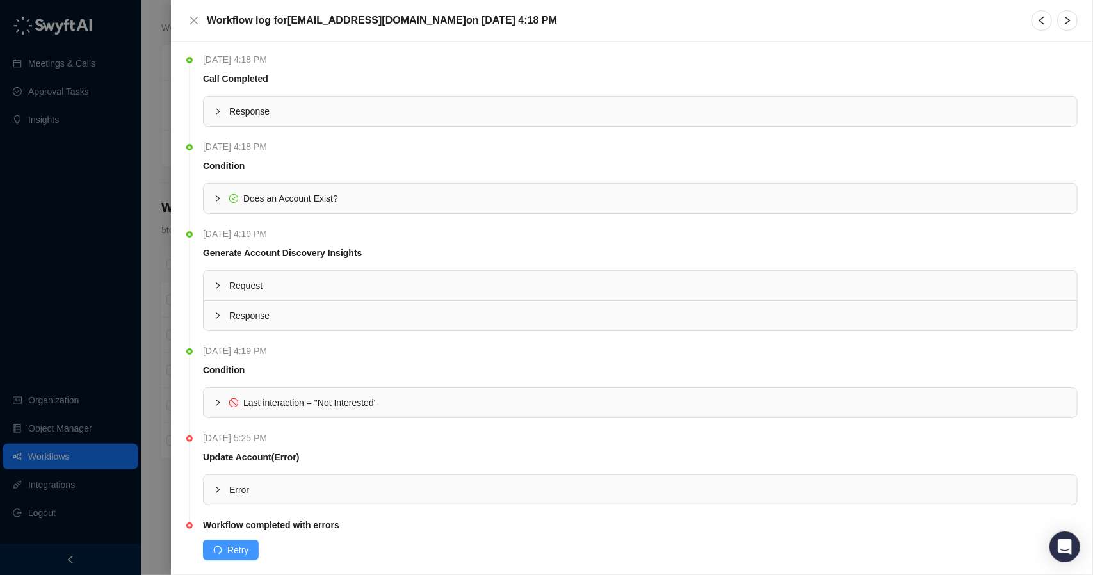
click at [220, 540] on button "Retry" at bounding box center [231, 550] width 56 height 20
click at [162, 442] on div at bounding box center [546, 287] width 1093 height 575
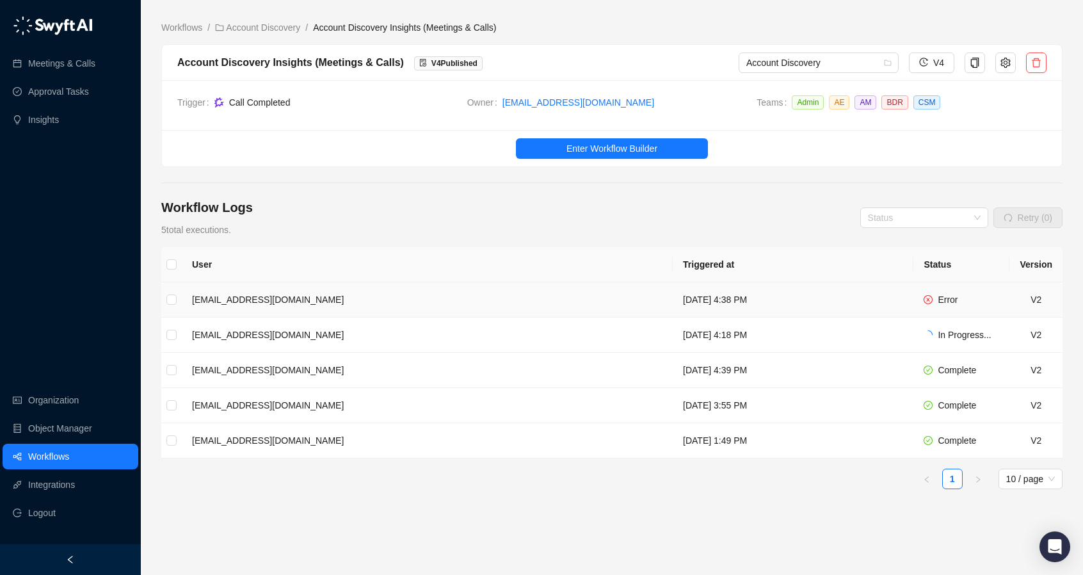
click at [901, 298] on td "[DATE] 4:38 PM" at bounding box center [793, 299] width 241 height 35
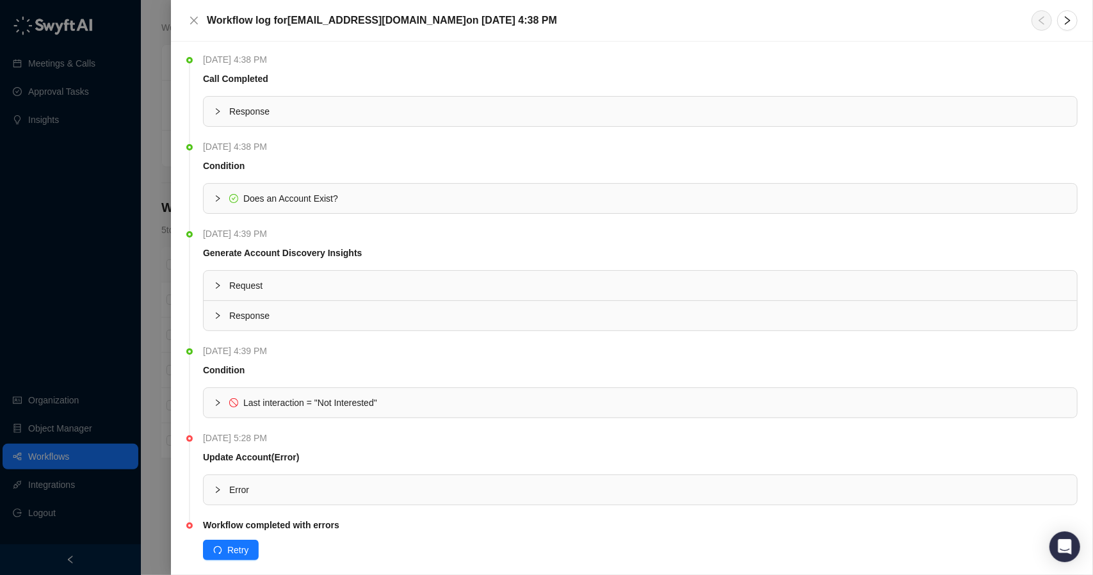
click at [234, 533] on div "Workflow completed with errors Retry" at bounding box center [640, 539] width 874 height 42
click at [238, 557] on button "Retry" at bounding box center [231, 550] width 56 height 20
click at [154, 347] on div at bounding box center [546, 287] width 1093 height 575
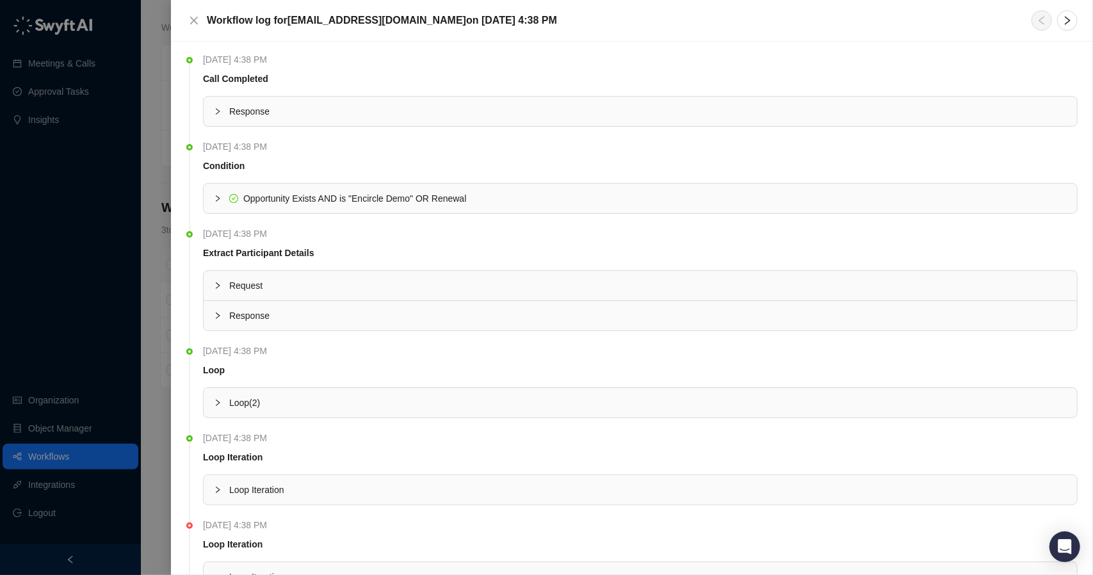
scroll to position [814, 0]
